Goal: Transaction & Acquisition: Purchase product/service

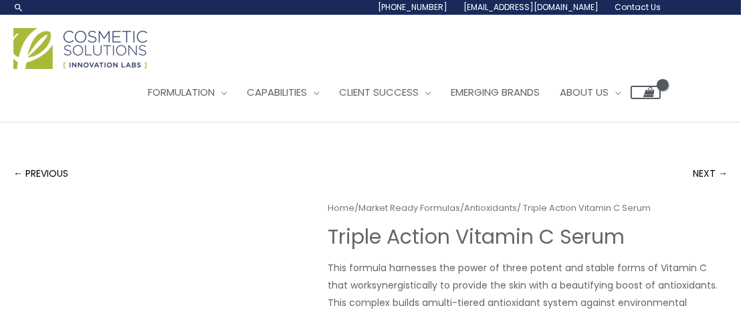
click at [365, 52] on div "Main Menu Formulation Menu Toggle Research and Innovation Market Ready Formulas…" at bounding box center [336, 69] width 647 height 88
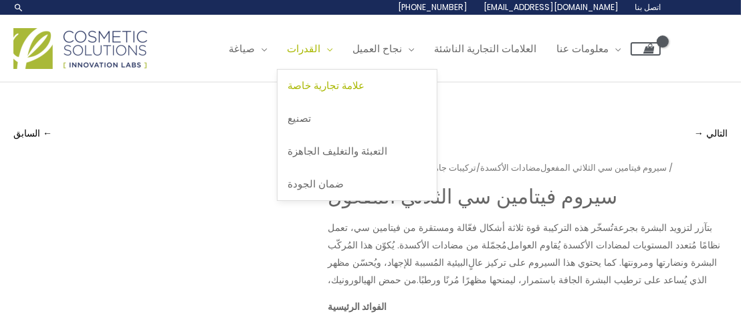
click at [364, 86] on font "علامة تجارية خاصة" at bounding box center [326, 85] width 77 height 14
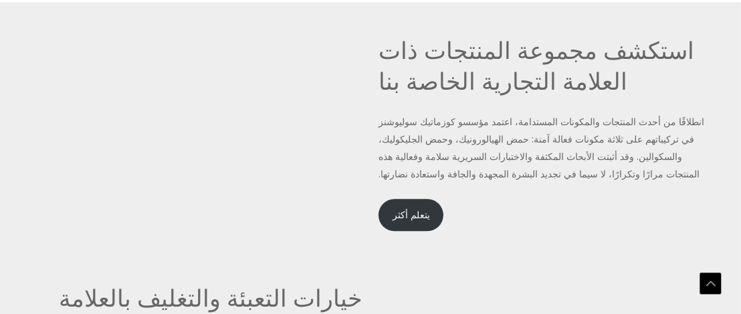
scroll to position [2858, 0]
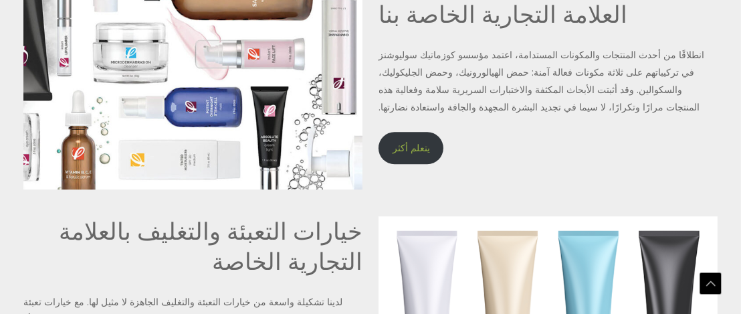
click at [412, 149] on font "يتعلم أكثر" at bounding box center [411, 147] width 37 height 13
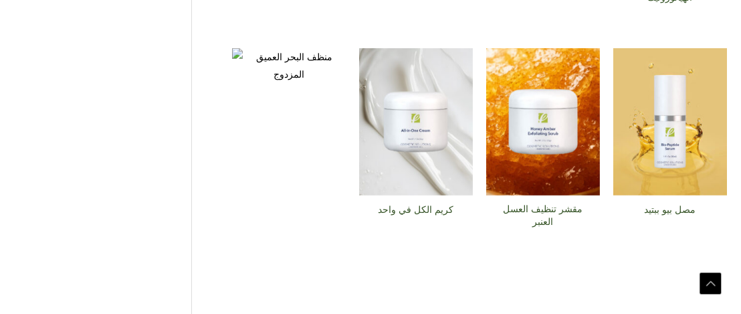
scroll to position [669, 0]
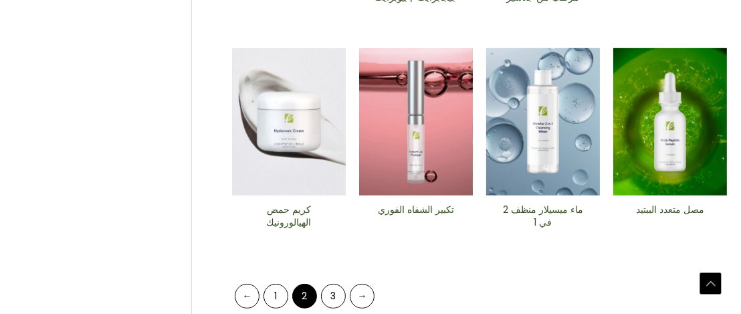
scroll to position [669, 0]
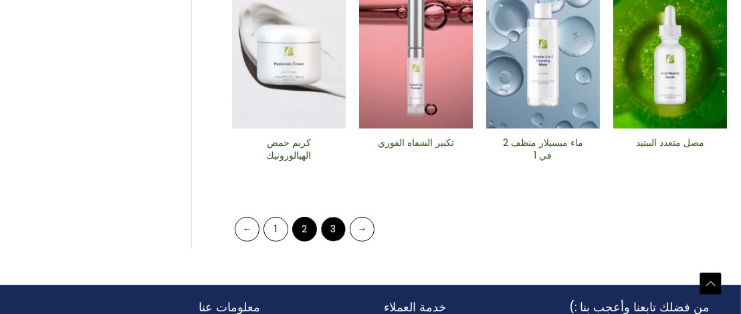
click at [331, 231] on font "3" at bounding box center [333, 228] width 5 height 13
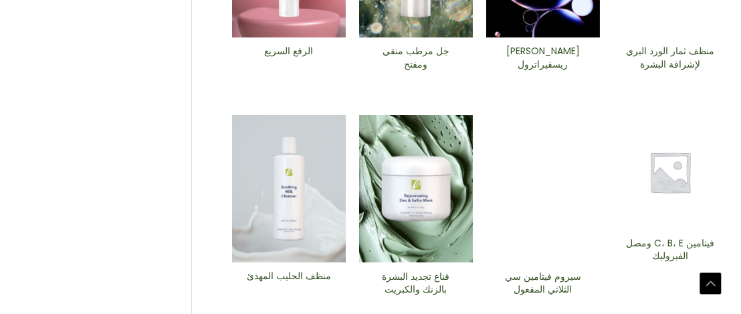
scroll to position [602, 0]
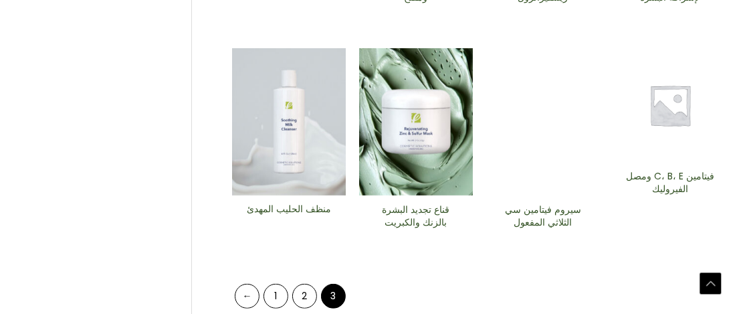
click at [661, 140] on img at bounding box center [670, 105] width 114 height 114
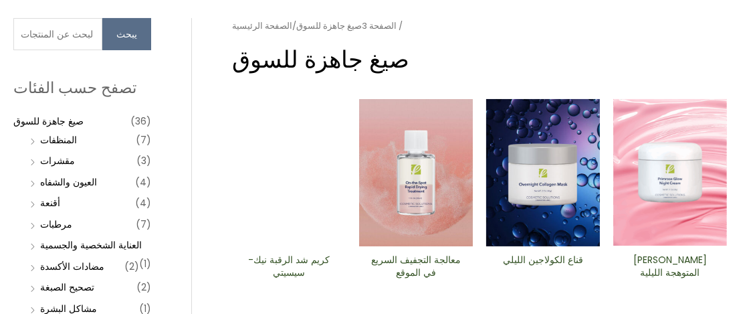
scroll to position [0, 0]
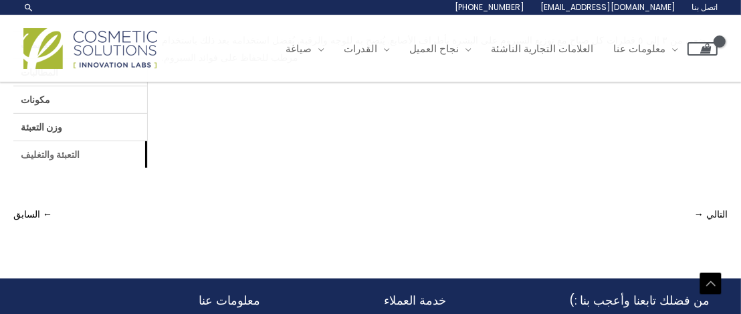
scroll to position [475, 0]
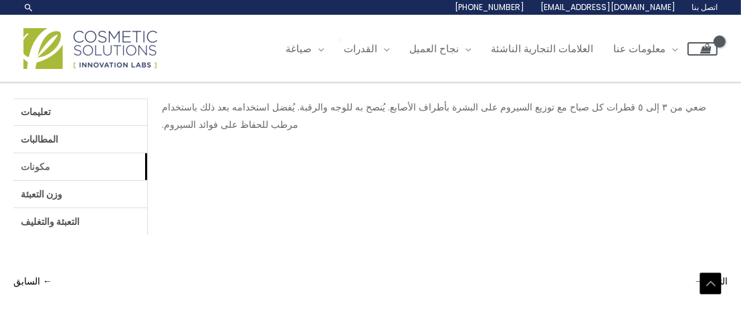
click at [35, 160] on font "مكونات" at bounding box center [35, 166] width 29 height 13
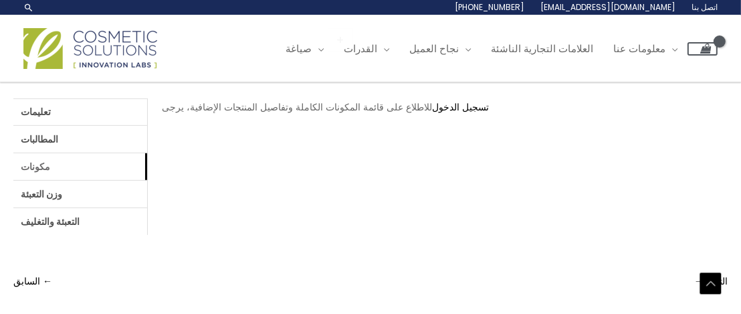
scroll to position [408, 0]
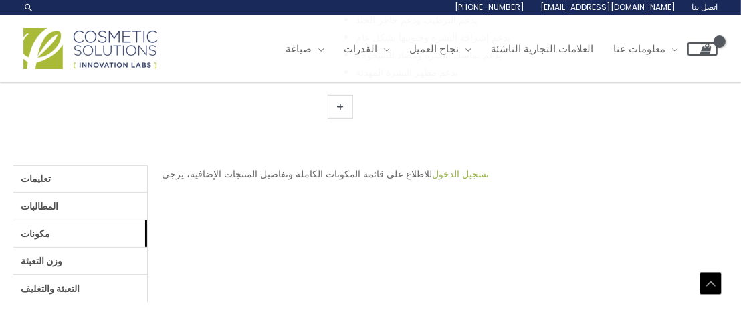
click at [460, 167] on font "تسجيل الدخول" at bounding box center [460, 173] width 57 height 13
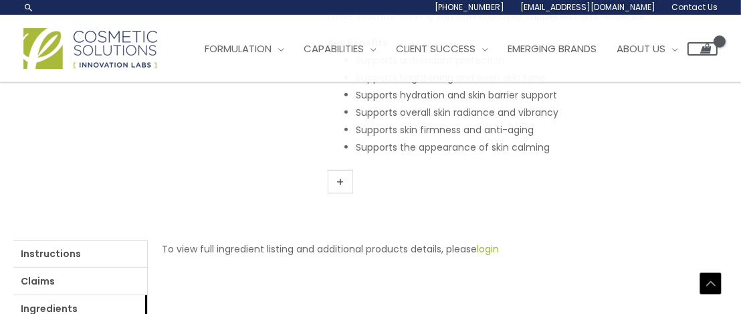
scroll to position [448, 0]
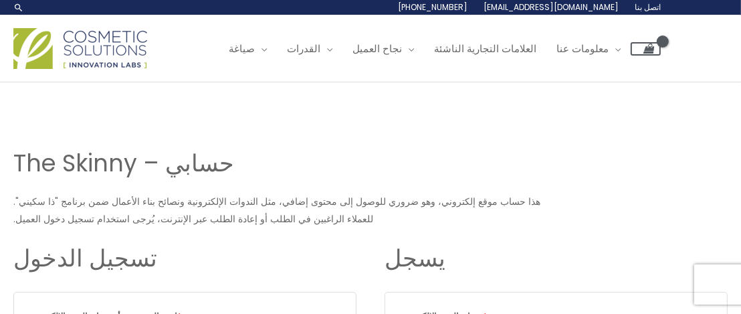
scroll to position [201, 0]
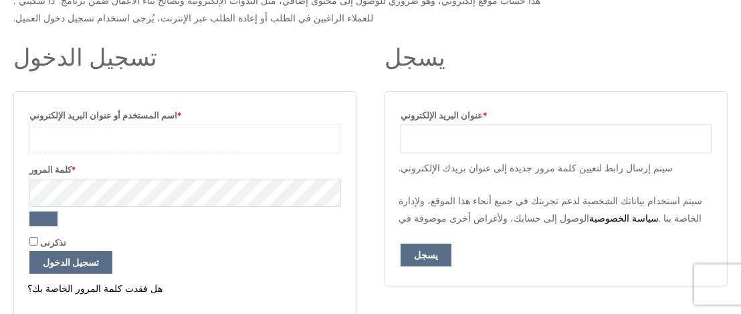
click at [66, 138] on input "اسم المستخدم أو عنوان البريد الإلكتروني * مطلوب" at bounding box center [184, 138] width 311 height 29
type input "[EMAIL_ADDRESS][DOMAIN_NAME]"
